Goal: Obtain resource: Obtain resource

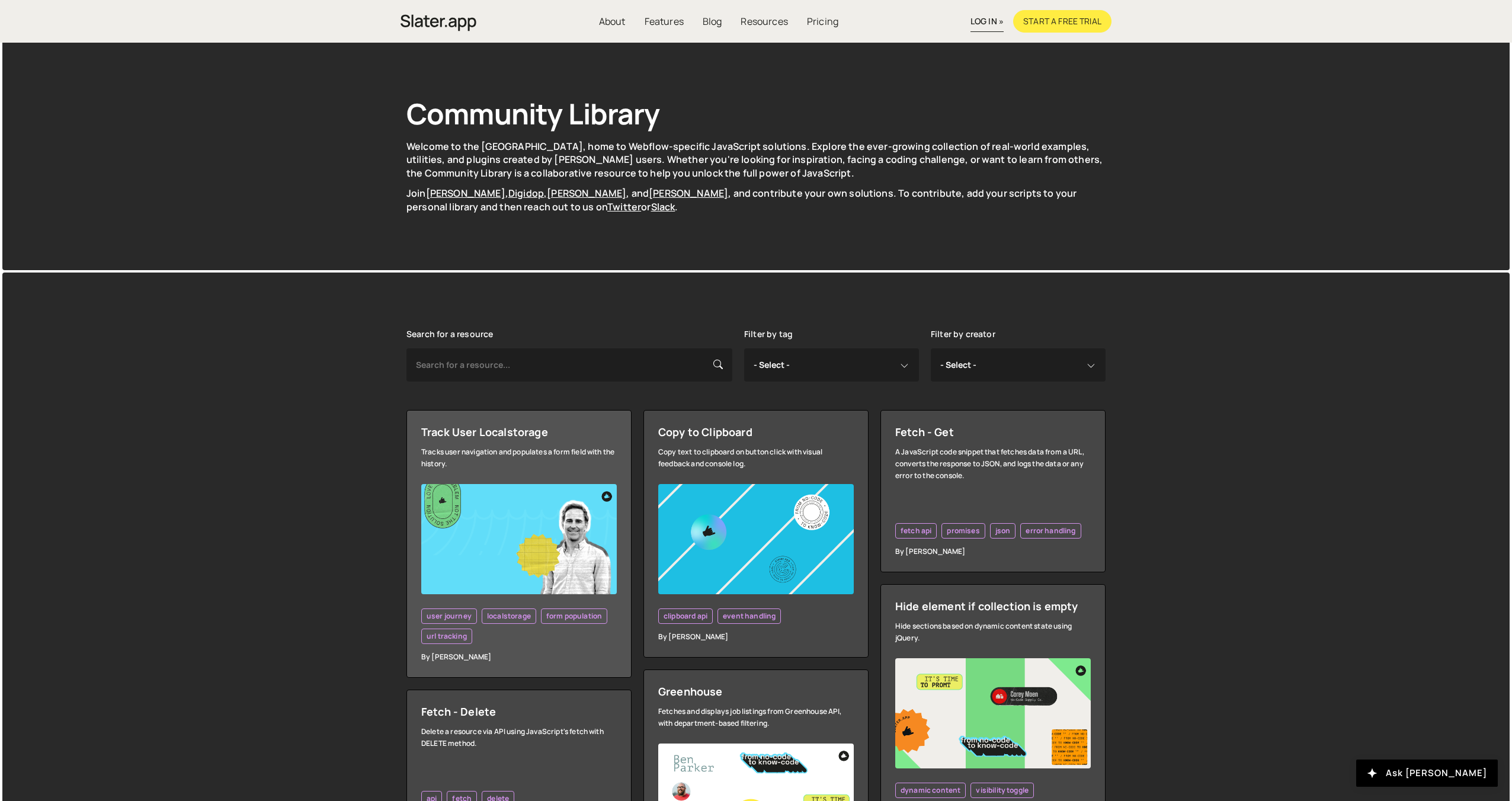
scroll to position [48, 0]
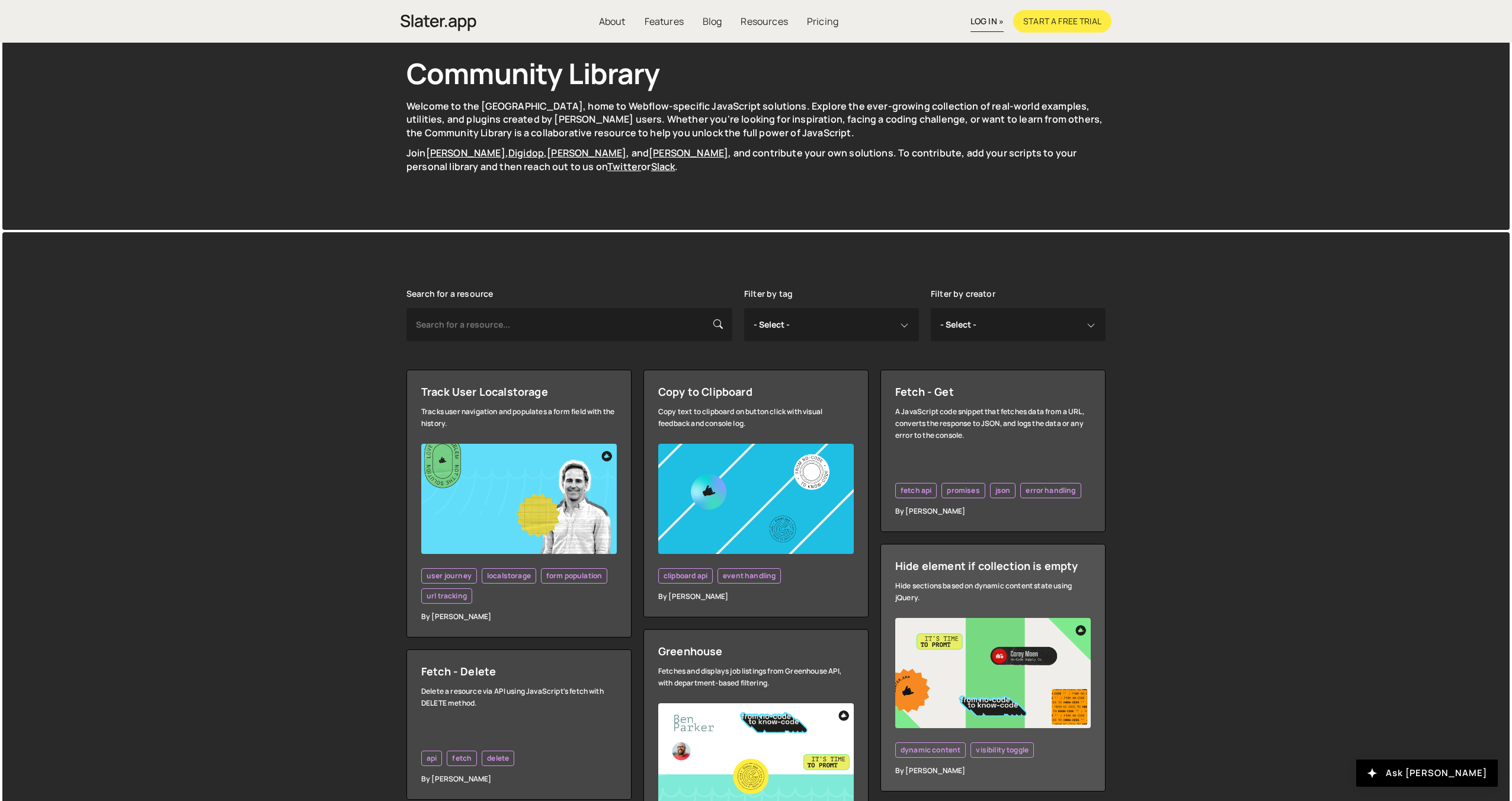
click at [950, 663] on img at bounding box center [993, 674] width 196 height 110
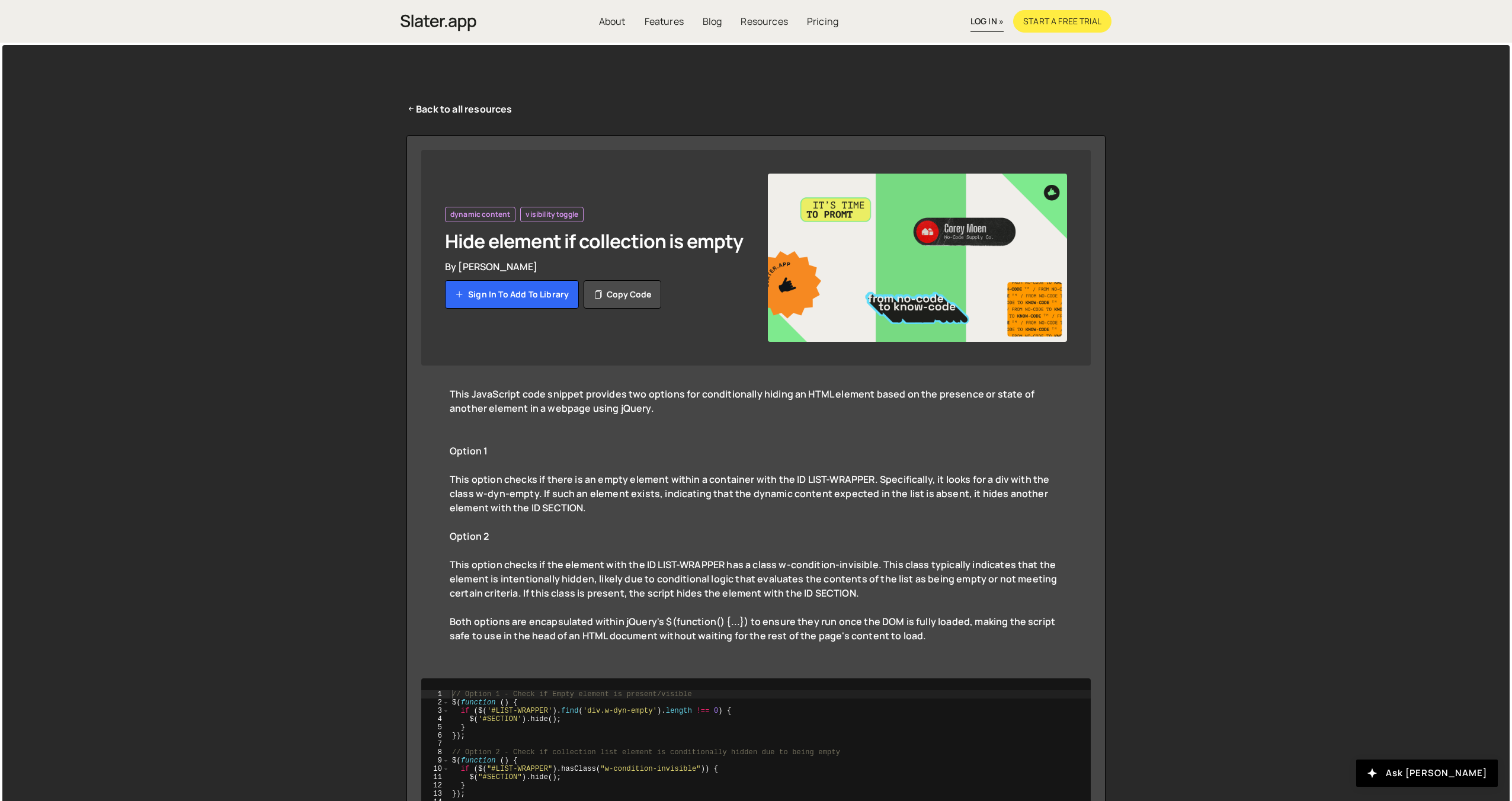
click at [966, 297] on img at bounding box center [918, 258] width 299 height 168
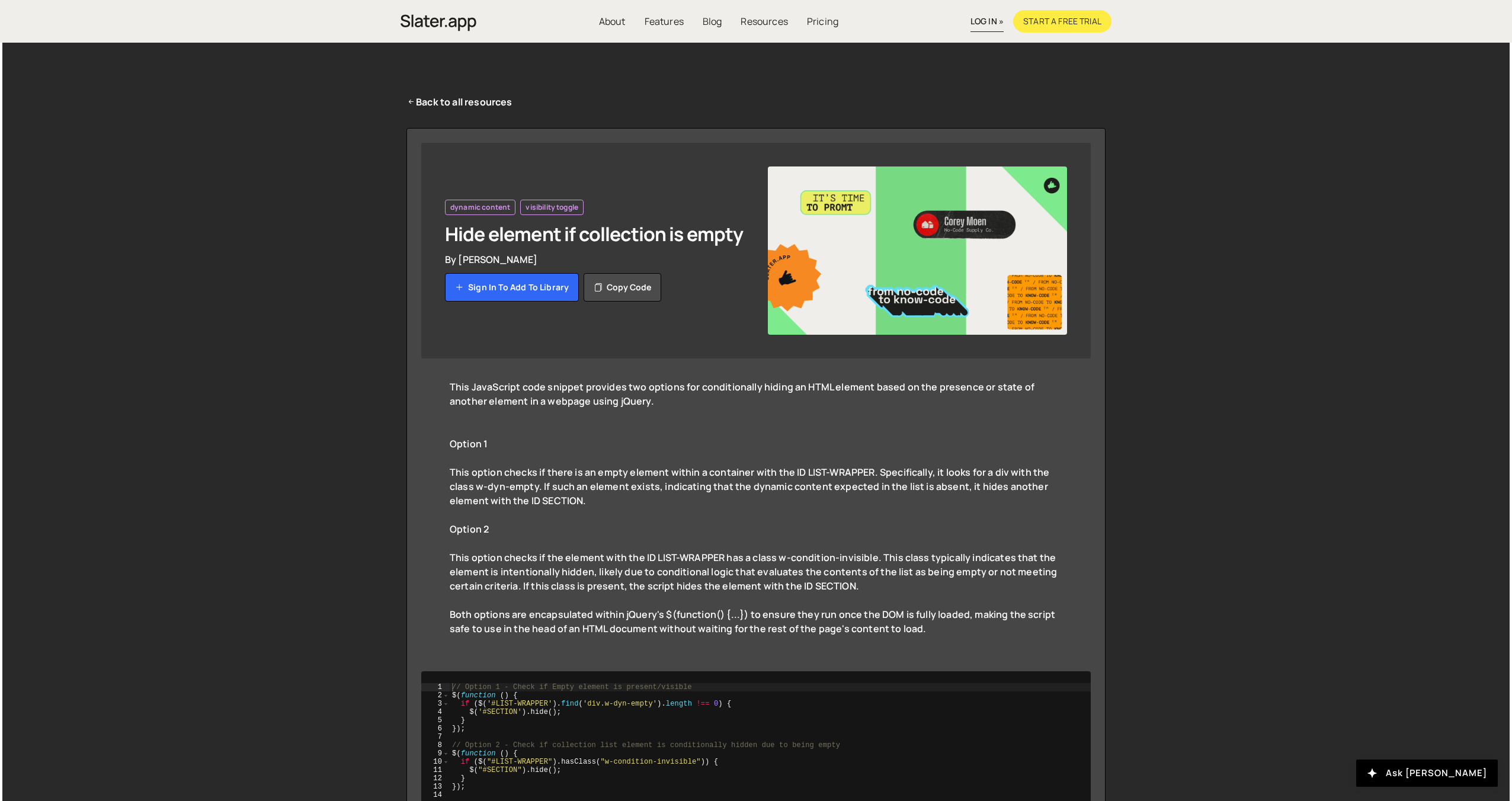
scroll to position [91, 0]
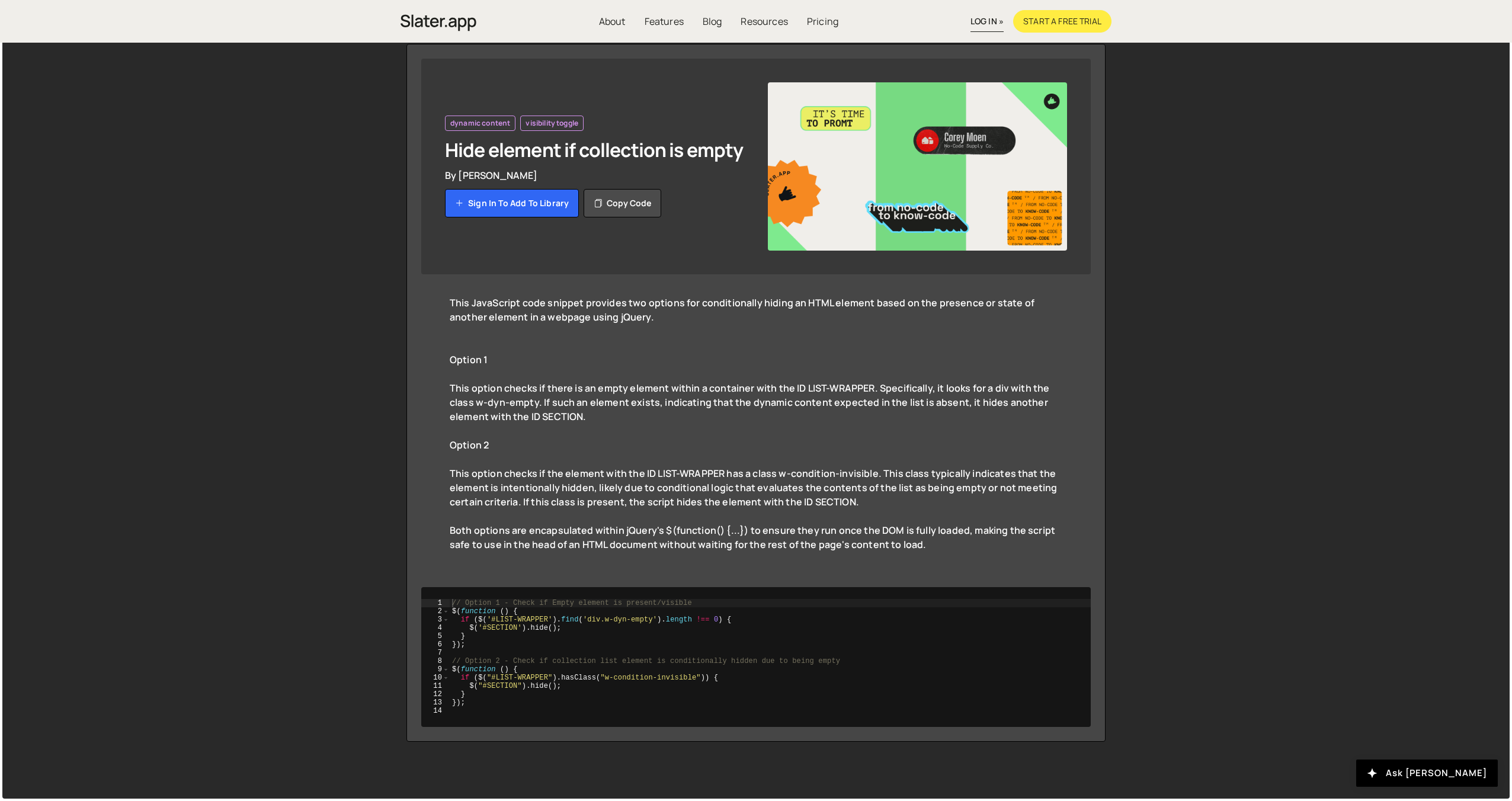
click at [1050, 102] on img at bounding box center [918, 166] width 299 height 168
click at [926, 147] on img at bounding box center [918, 166] width 299 height 168
click at [941, 172] on img at bounding box center [918, 166] width 299 height 168
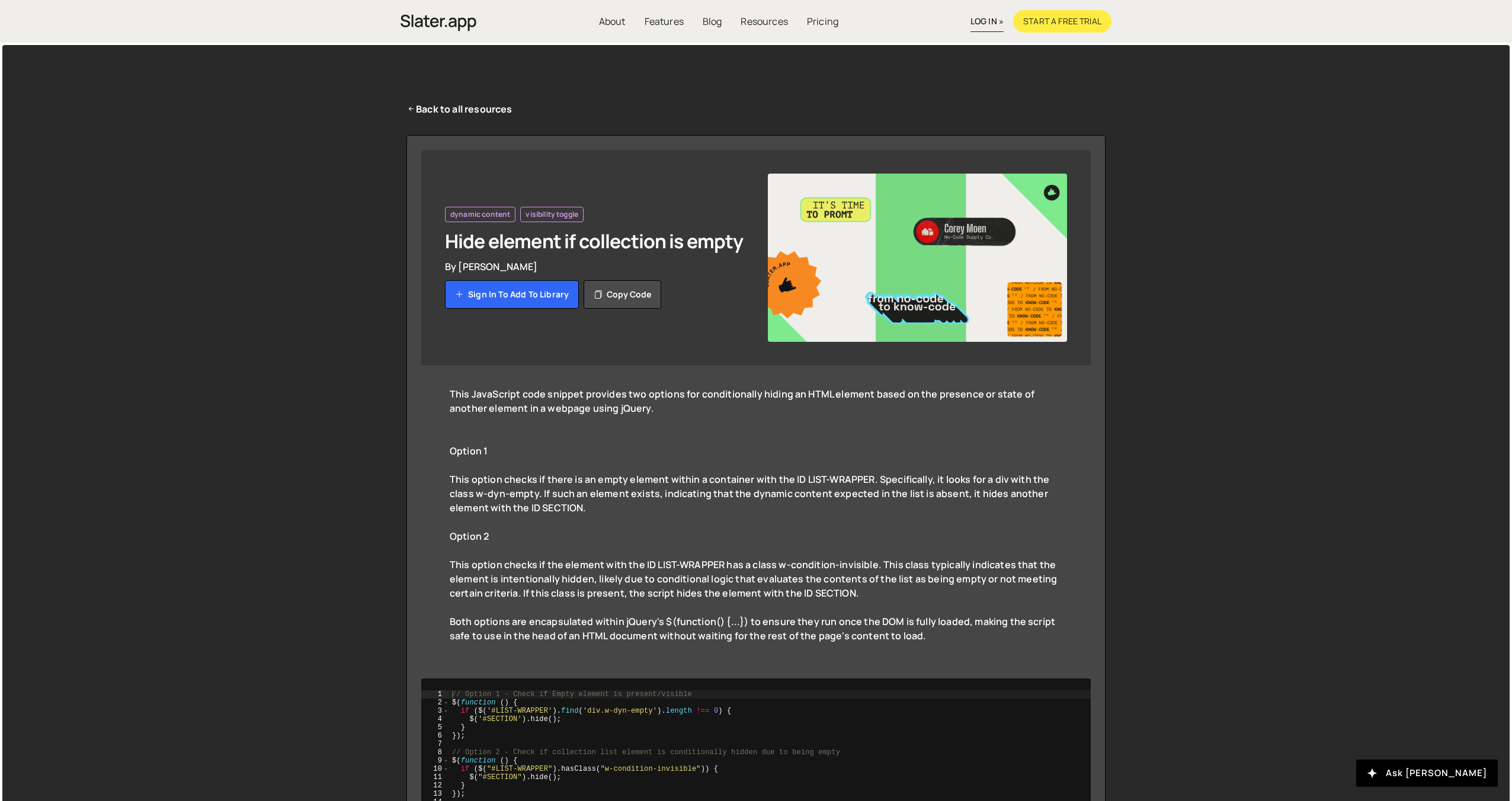
click at [1048, 118] on div "Back to all resources dynamic content visibility toggle Hide element if collect…" at bounding box center [756, 468] width 735 height 845
click at [1049, 213] on img at bounding box center [918, 258] width 299 height 168
